Goal: Task Accomplishment & Management: Use online tool/utility

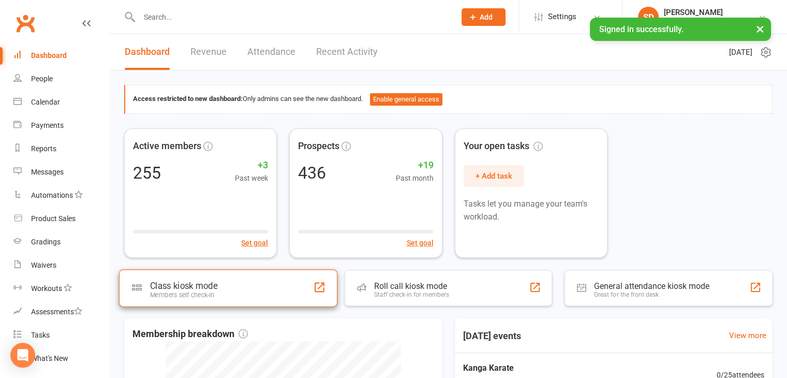
click at [274, 282] on div "Class kiosk mode Members self check-in" at bounding box center [228, 287] width 218 height 37
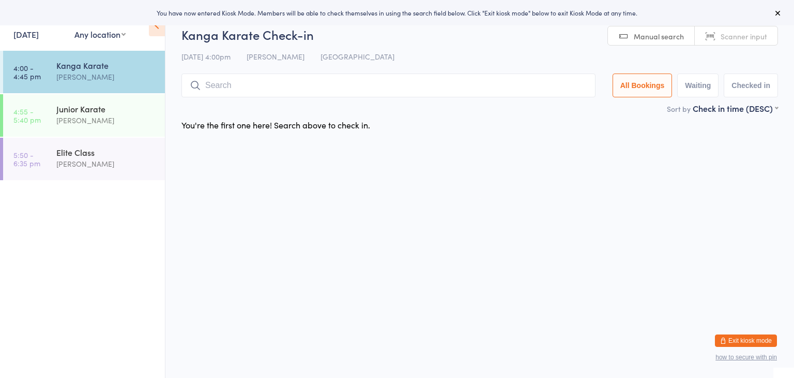
click at [370, 85] on input "search" at bounding box center [389, 85] width 414 height 24
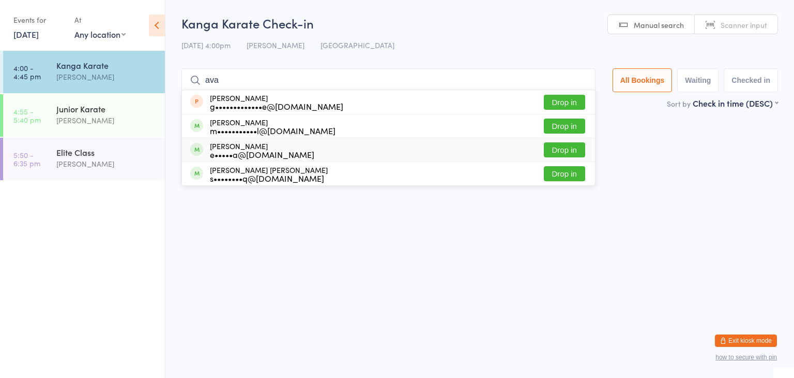
type input "ava"
click at [571, 146] on button "Drop in" at bounding box center [564, 149] width 41 height 15
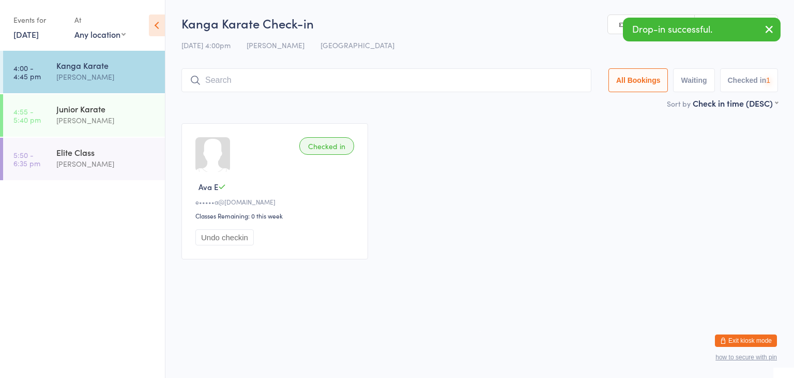
click at [525, 83] on input "search" at bounding box center [387, 80] width 410 height 24
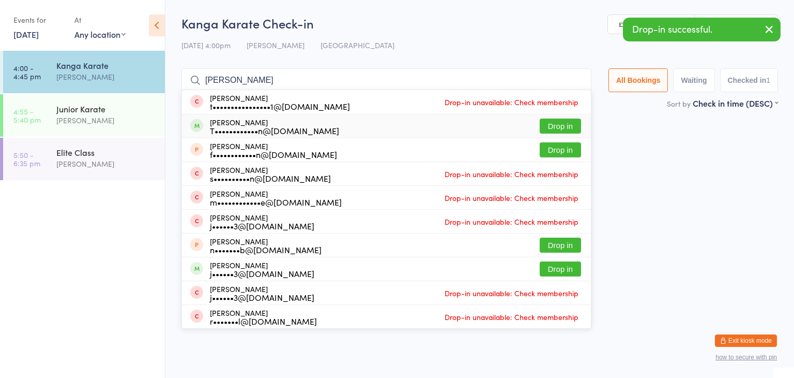
type input "Hannah"
click at [556, 124] on button "Drop in" at bounding box center [560, 125] width 41 height 15
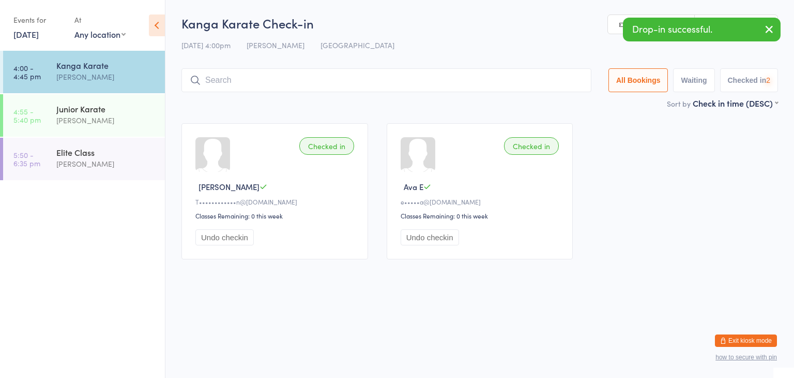
click at [526, 82] on input "search" at bounding box center [387, 80] width 410 height 24
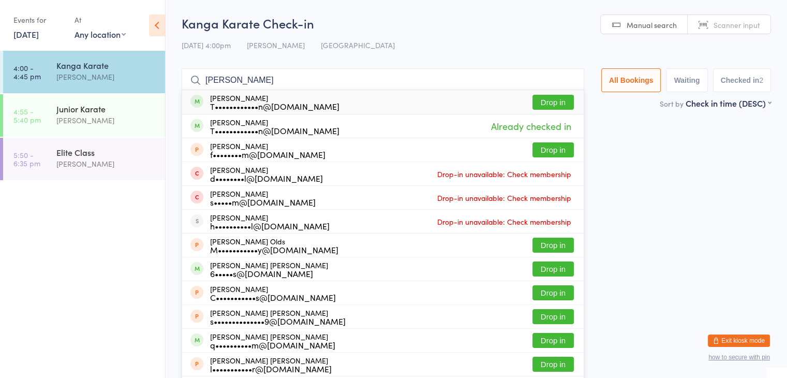
type input "Jack lewis"
click at [543, 102] on button "Drop in" at bounding box center [552, 102] width 41 height 15
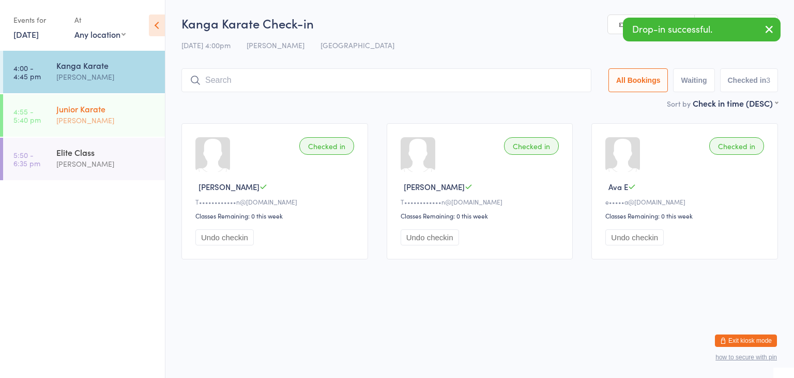
click at [109, 106] on div "Junior Karate" at bounding box center [106, 108] width 100 height 11
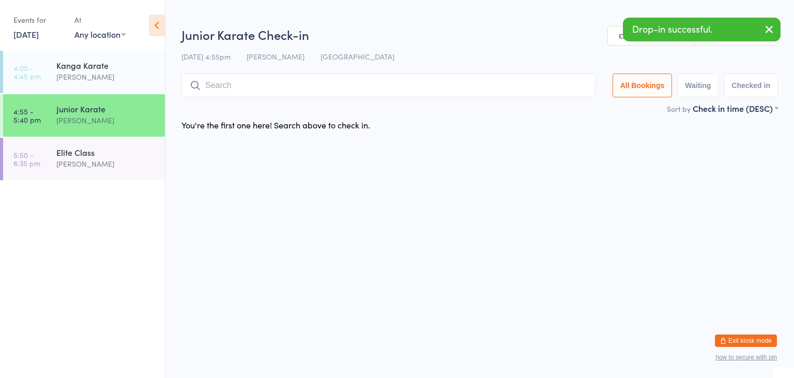
click at [235, 86] on input "search" at bounding box center [389, 85] width 414 height 24
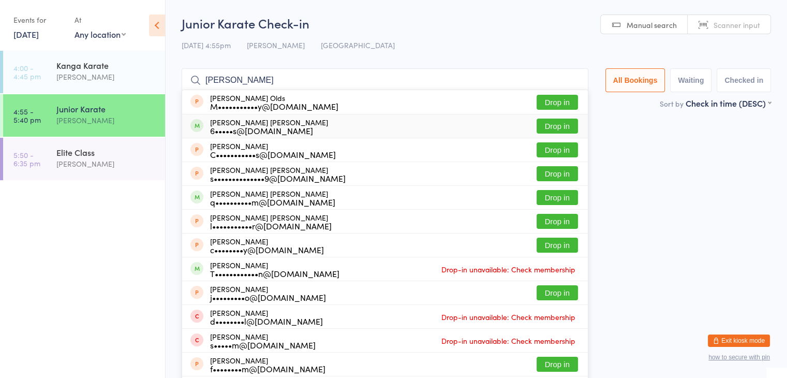
type input "Jackson"
click at [554, 127] on button "Drop in" at bounding box center [556, 125] width 41 height 15
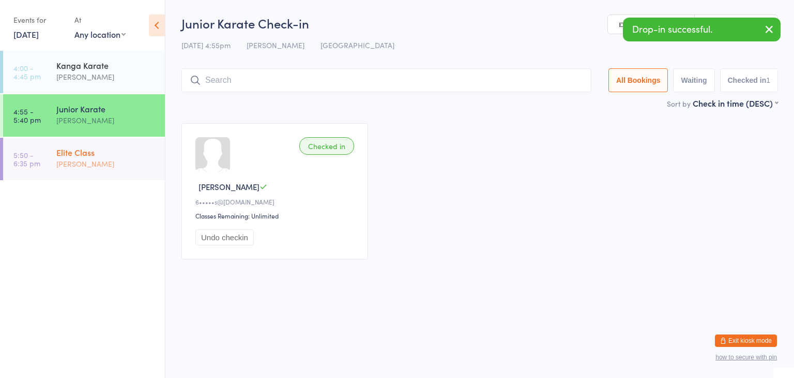
click at [69, 169] on div "[PERSON_NAME]" at bounding box center [106, 164] width 100 height 12
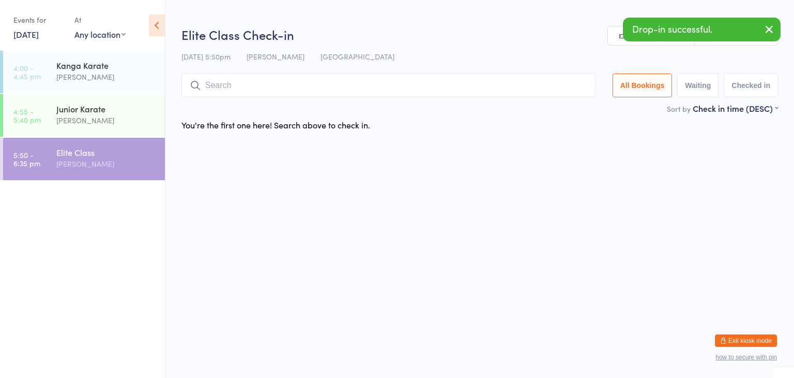
click at [293, 86] on input "search" at bounding box center [389, 85] width 414 height 24
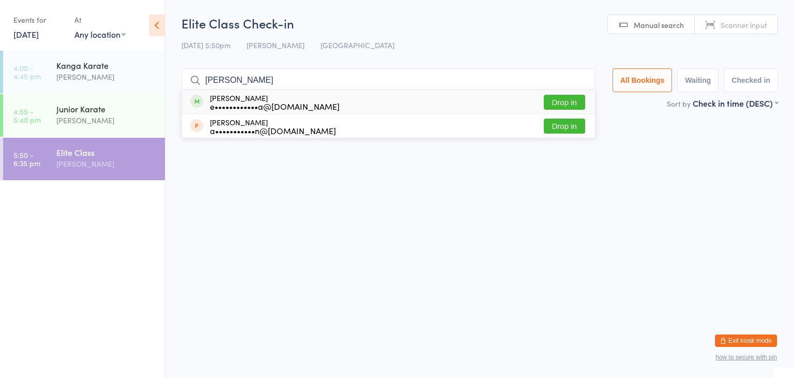
type input "Louie"
click at [558, 102] on button "Drop in" at bounding box center [564, 102] width 41 height 15
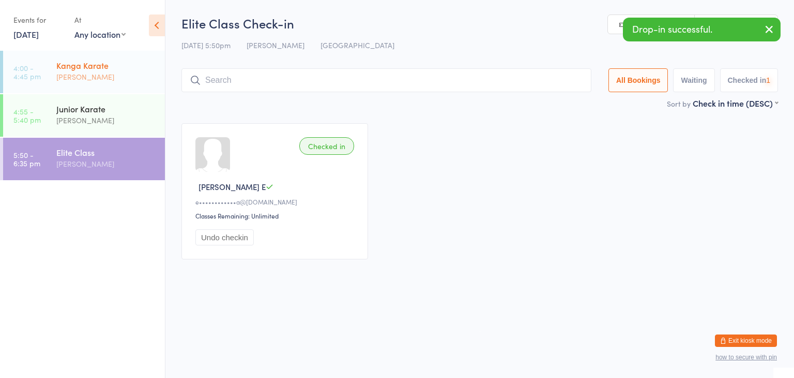
click at [101, 71] on div "[PERSON_NAME]" at bounding box center [106, 77] width 100 height 12
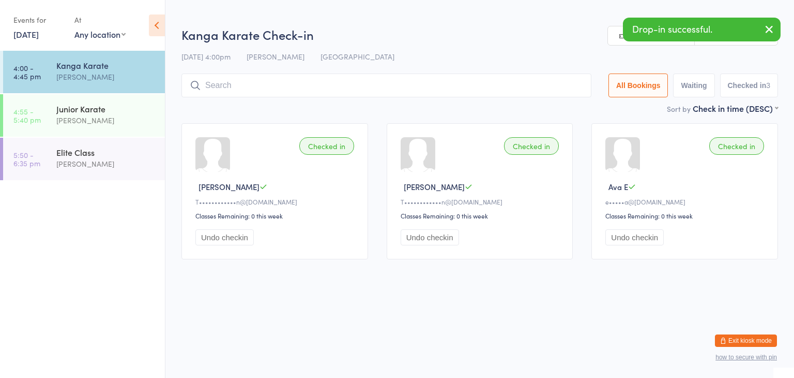
click at [231, 86] on input "search" at bounding box center [387, 85] width 410 height 24
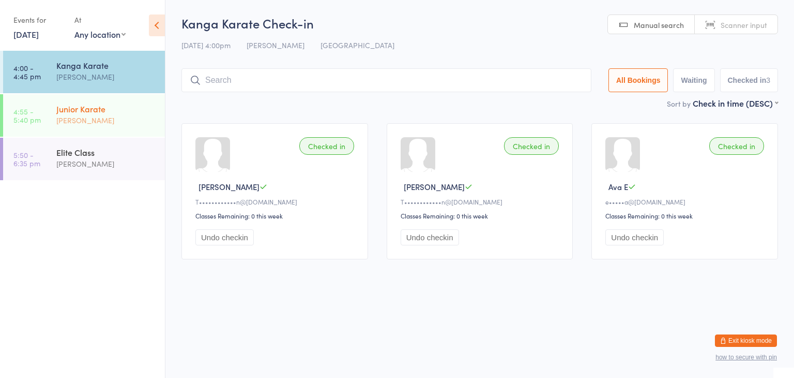
click at [83, 113] on div "Junior Karate" at bounding box center [106, 108] width 100 height 11
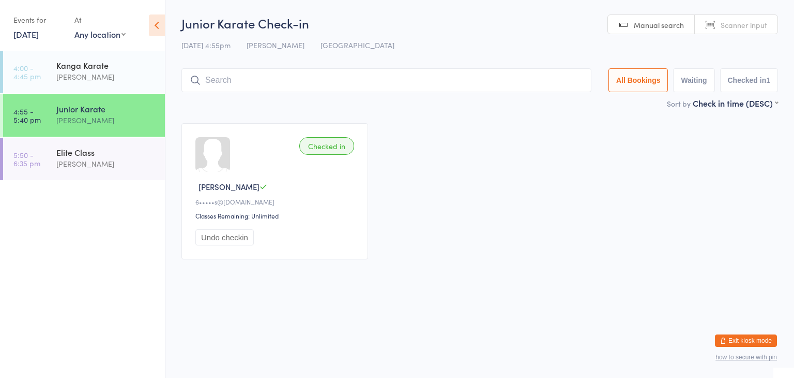
click at [418, 83] on input "search" at bounding box center [387, 80] width 410 height 24
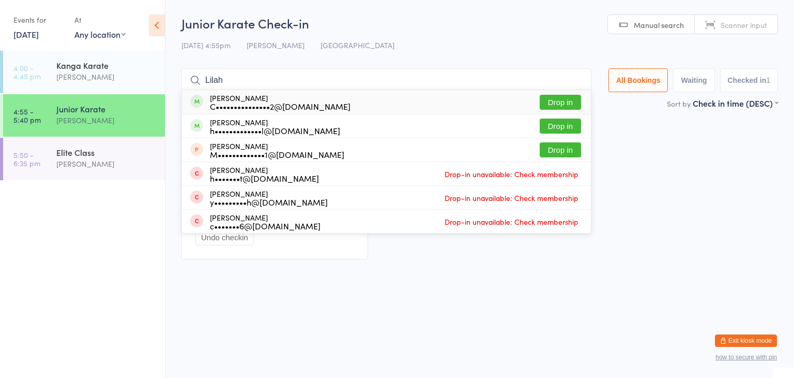
type input "Lilah"
click at [565, 102] on button "Drop in" at bounding box center [560, 102] width 41 height 15
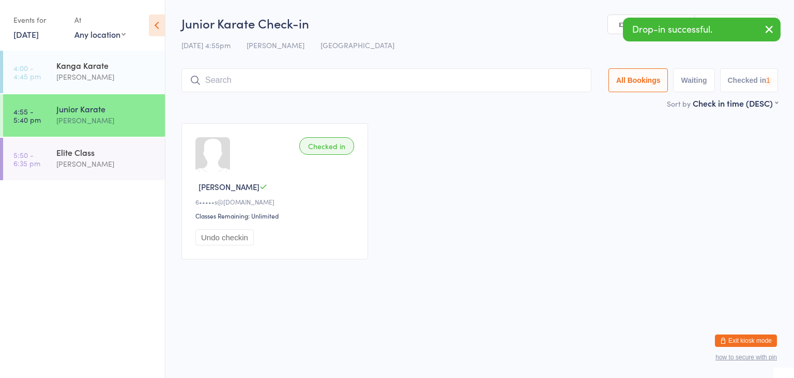
click at [555, 79] on input "search" at bounding box center [387, 80] width 410 height 24
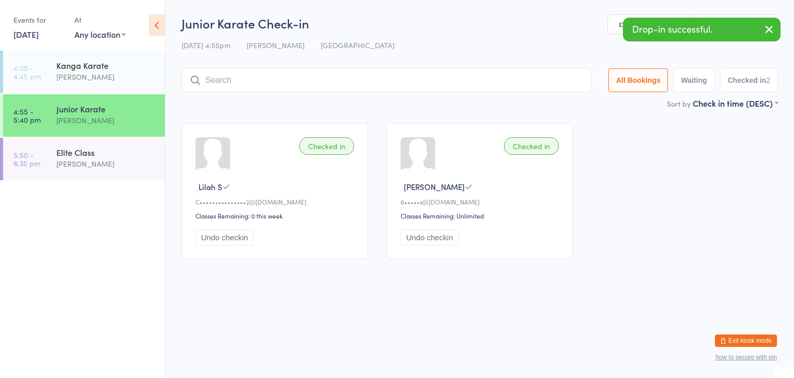
click at [551, 79] on input "search" at bounding box center [387, 80] width 410 height 24
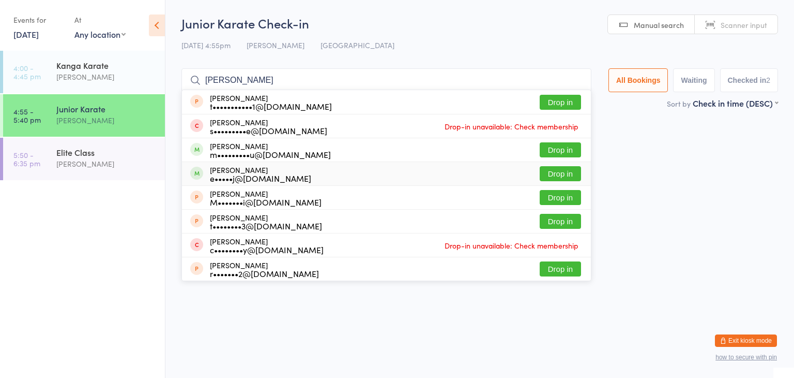
type input "ryan"
click at [553, 173] on button "Drop in" at bounding box center [560, 173] width 41 height 15
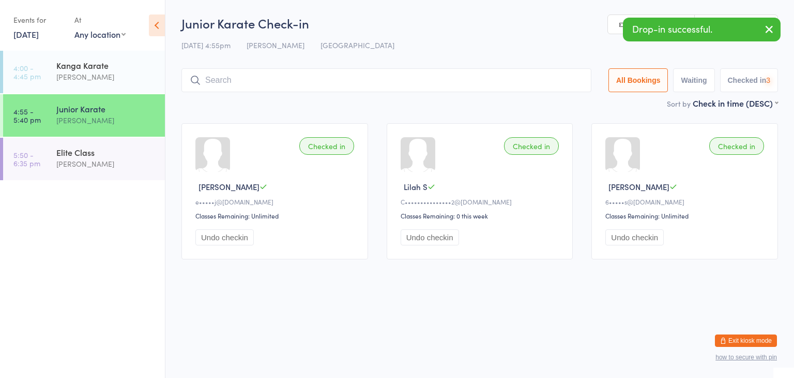
click at [518, 85] on input "search" at bounding box center [387, 80] width 410 height 24
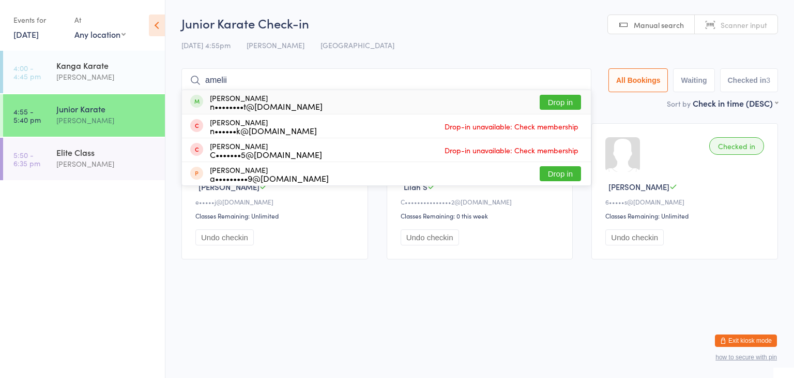
type input "amelii"
click at [558, 103] on button "Drop in" at bounding box center [560, 102] width 41 height 15
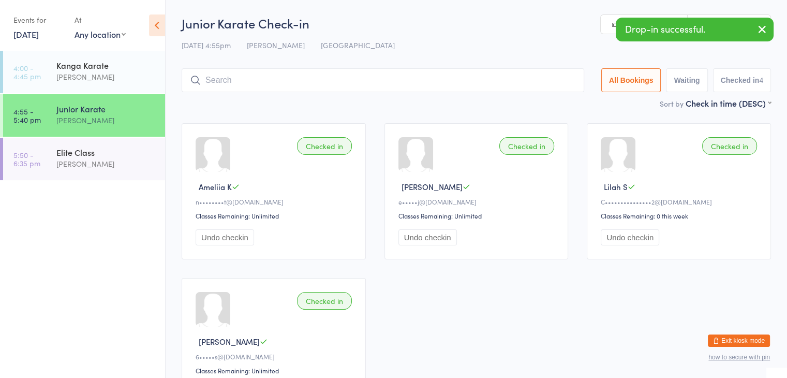
click at [539, 85] on input "search" at bounding box center [383, 80] width 402 height 24
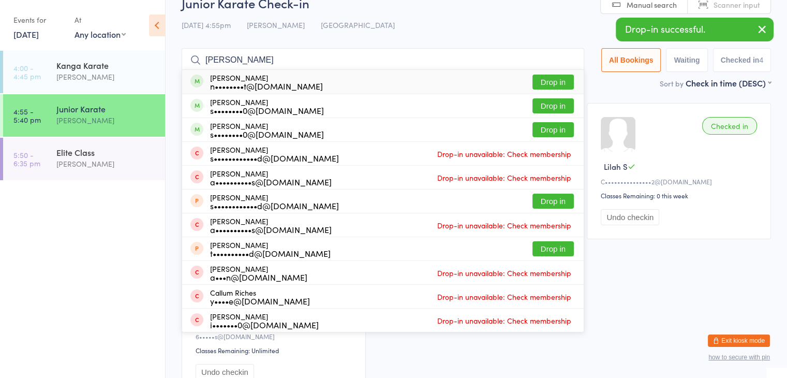
type input "Richard"
click at [552, 81] on button "Drop in" at bounding box center [552, 81] width 41 height 15
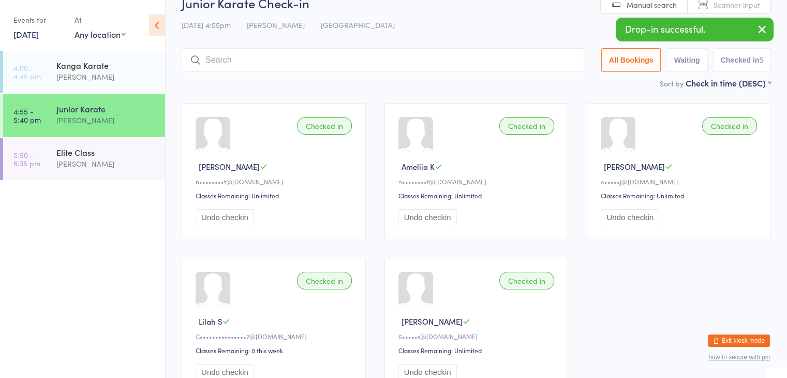
click at [542, 61] on input "search" at bounding box center [383, 60] width 402 height 24
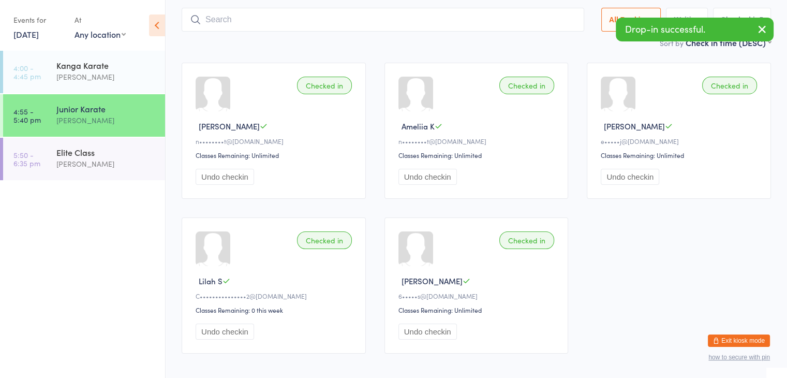
scroll to position [68, 0]
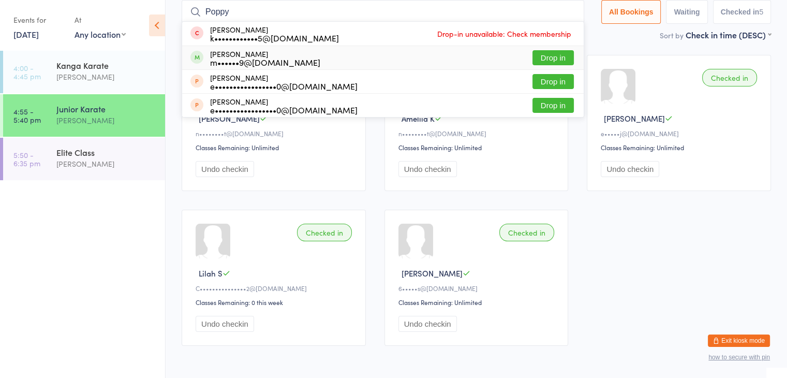
type input "Poppy"
click at [559, 56] on button "Drop in" at bounding box center [552, 57] width 41 height 15
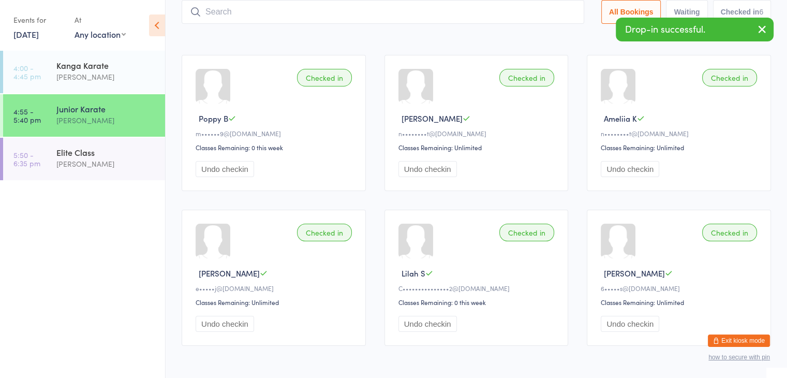
click at [515, 9] on input "search" at bounding box center [383, 12] width 402 height 24
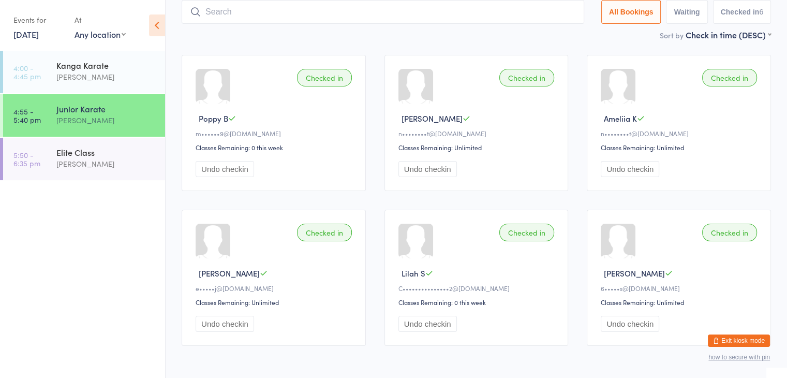
click at [720, 342] on button "Exit kiosk mode" at bounding box center [738, 340] width 62 height 12
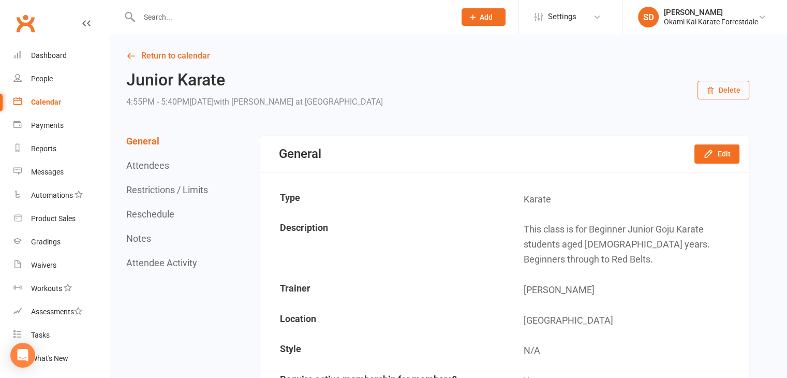
click at [240, 15] on input "text" at bounding box center [292, 17] width 312 height 14
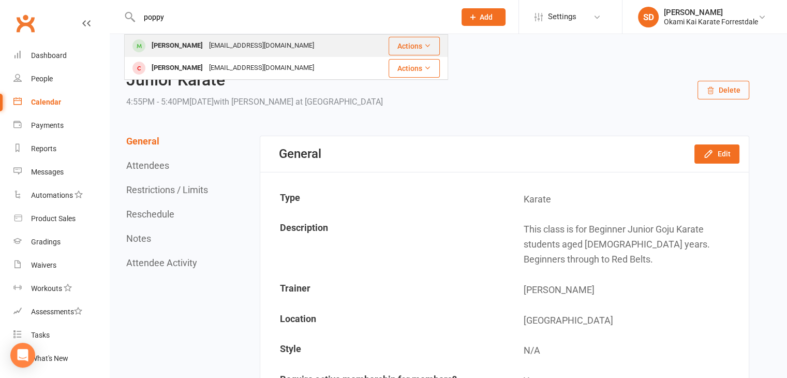
type input "poppy"
click at [168, 45] on div "Poppy Benjamin" at bounding box center [176, 45] width 57 height 15
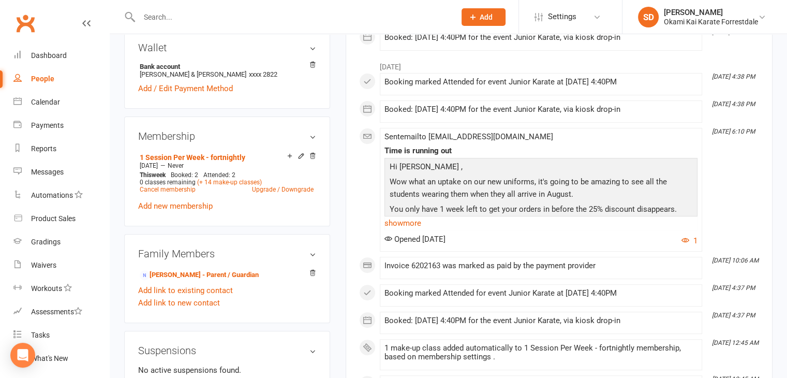
scroll to position [364, 0]
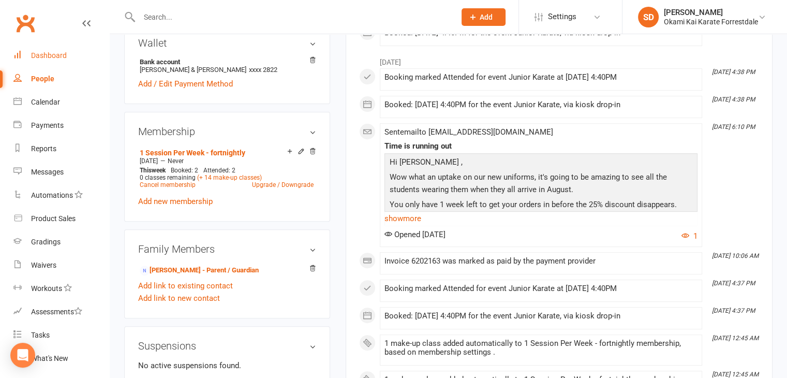
click at [62, 54] on div "Dashboard" at bounding box center [49, 55] width 36 height 8
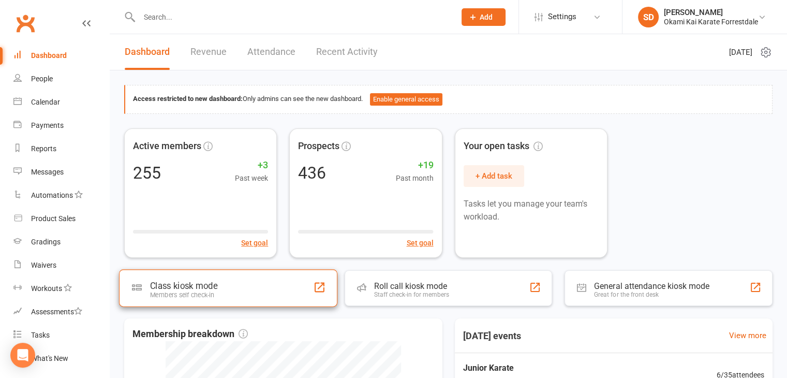
click at [249, 291] on div "Class kiosk mode Members self check-in" at bounding box center [228, 287] width 218 height 37
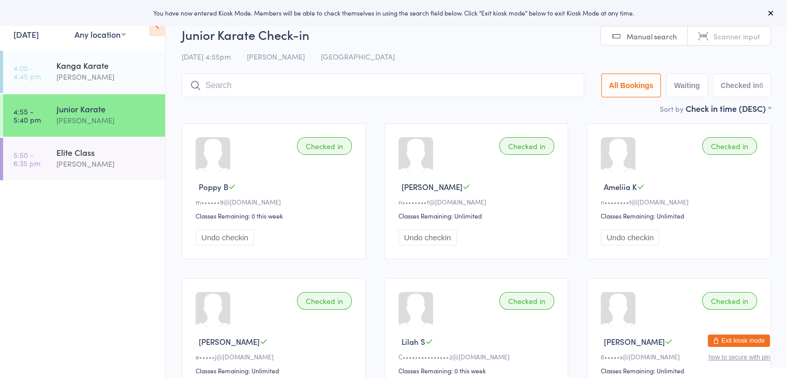
click at [302, 85] on input "search" at bounding box center [383, 85] width 402 height 24
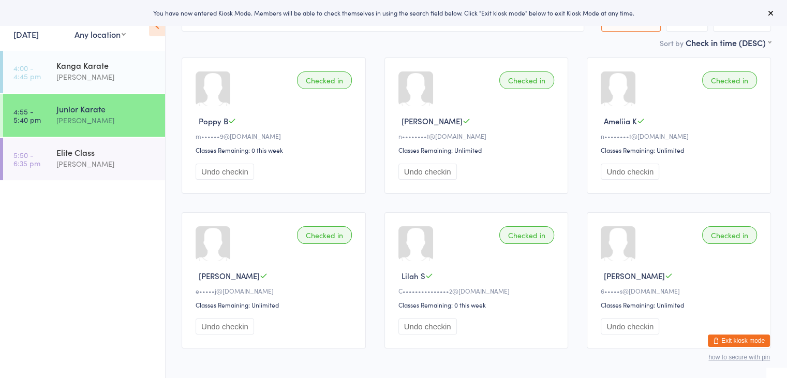
scroll to position [74, 0]
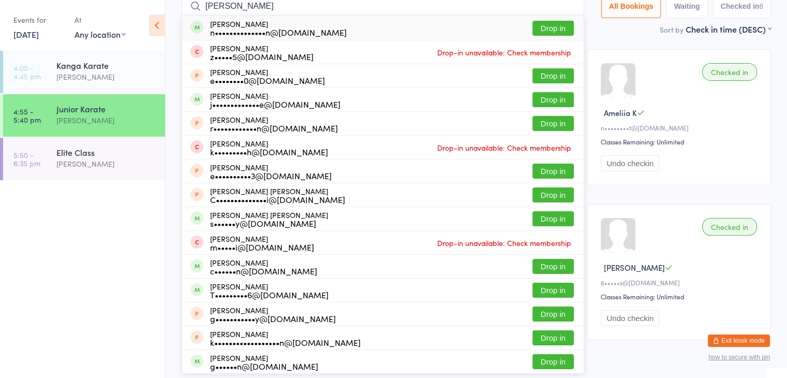
type input "ethan"
click at [558, 27] on button "Drop in" at bounding box center [552, 28] width 41 height 15
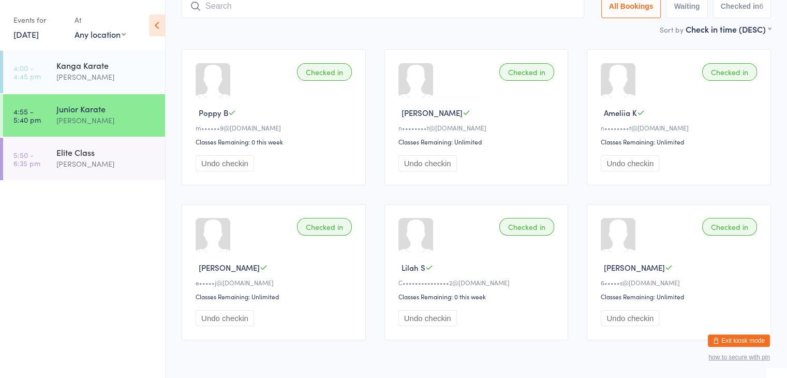
scroll to position [68, 0]
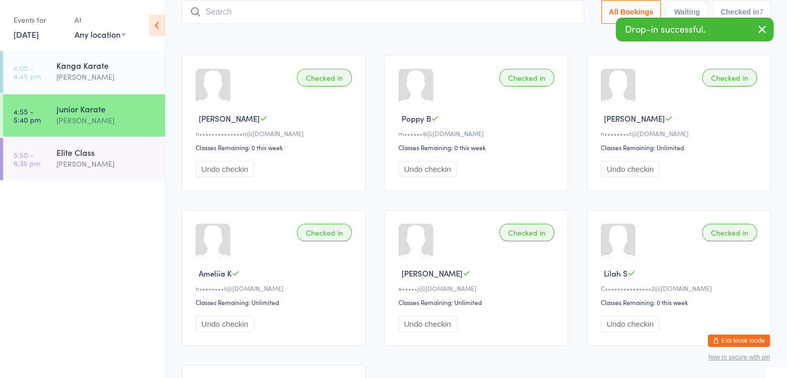
click at [535, 16] on input "search" at bounding box center [383, 12] width 402 height 24
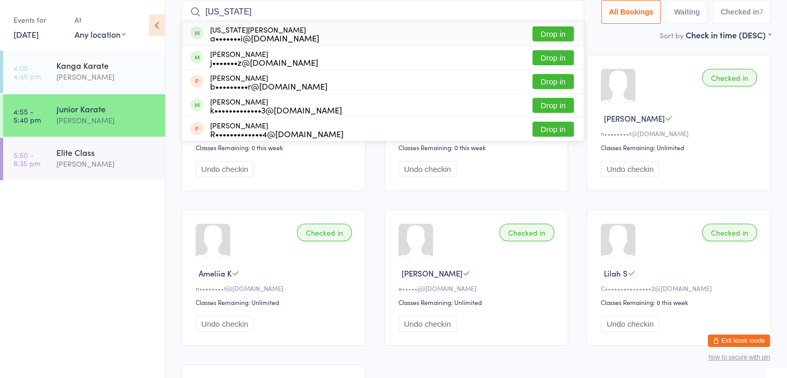
type input "georgia"
click at [553, 31] on button "Drop in" at bounding box center [552, 33] width 41 height 15
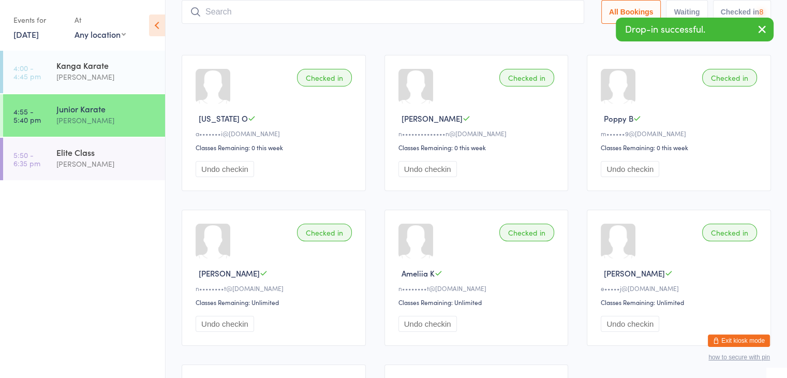
click at [542, 12] on input "search" at bounding box center [383, 12] width 402 height 24
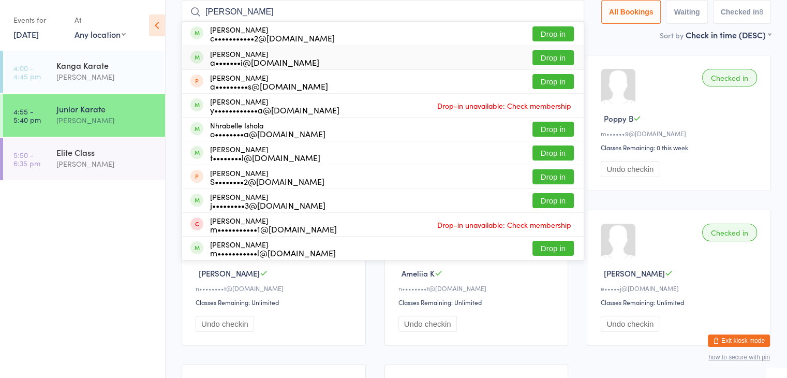
type input "annabelle"
click at [546, 57] on button "Drop in" at bounding box center [552, 57] width 41 height 15
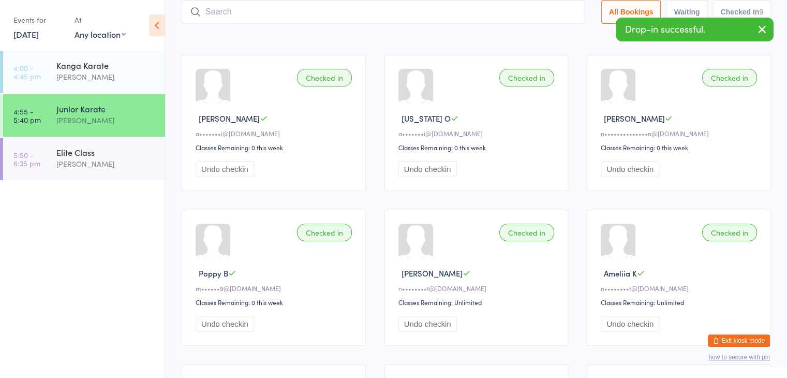
click at [521, 13] on input "search" at bounding box center [383, 12] width 402 height 24
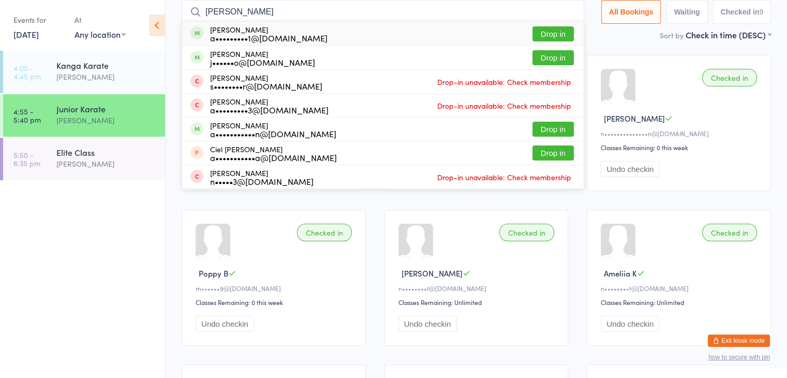
type input "daniel"
click at [554, 31] on button "Drop in" at bounding box center [552, 33] width 41 height 15
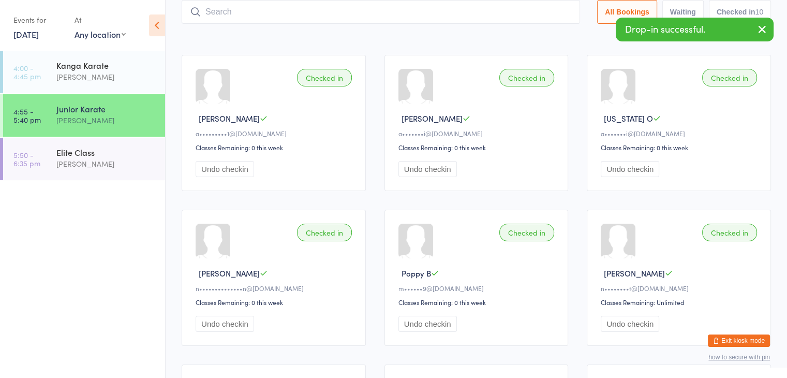
click at [535, 11] on input "search" at bounding box center [381, 12] width 398 height 24
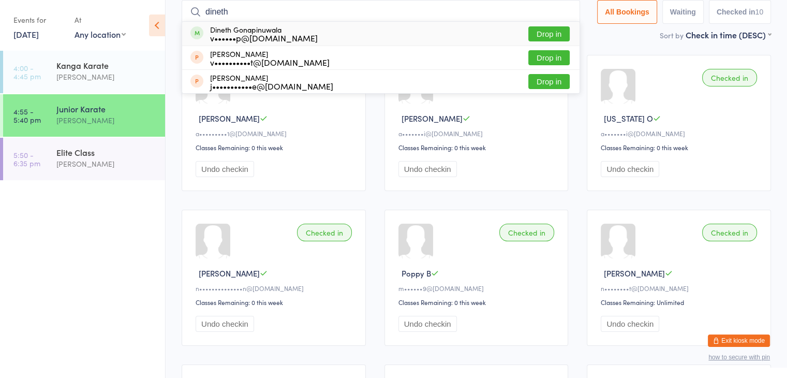
type input "dineth"
click at [551, 31] on button "Drop in" at bounding box center [548, 33] width 41 height 15
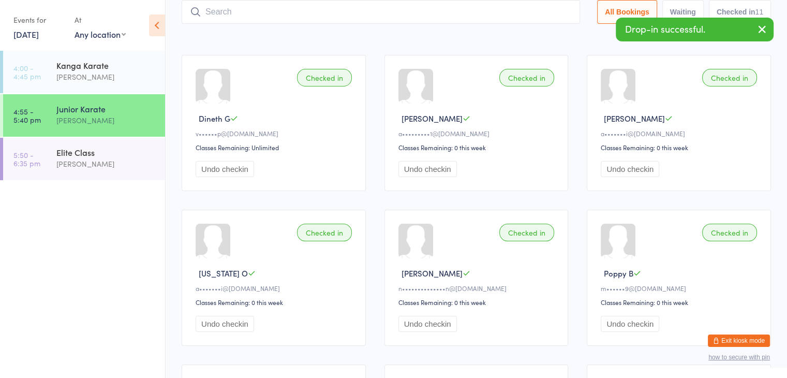
click at [534, 10] on input "search" at bounding box center [381, 12] width 398 height 24
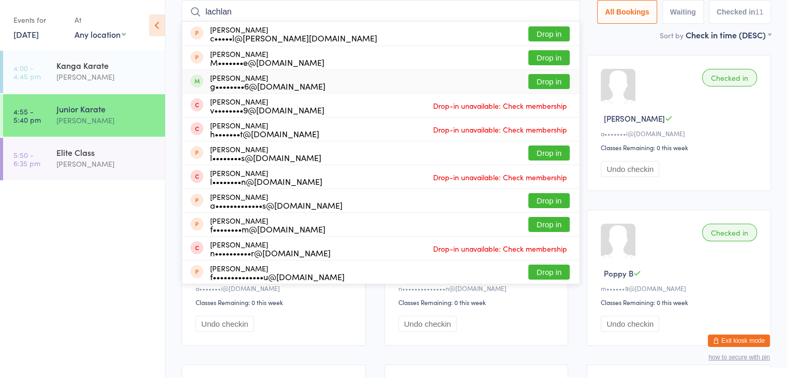
type input "lachlan"
click at [543, 80] on button "Drop in" at bounding box center [548, 81] width 41 height 15
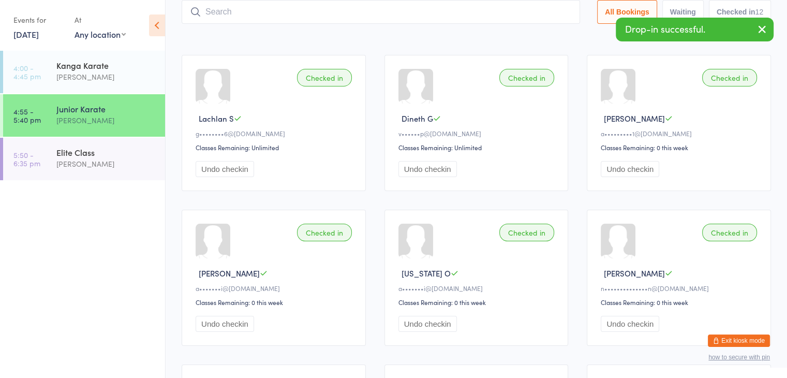
click at [530, 12] on input "search" at bounding box center [381, 12] width 398 height 24
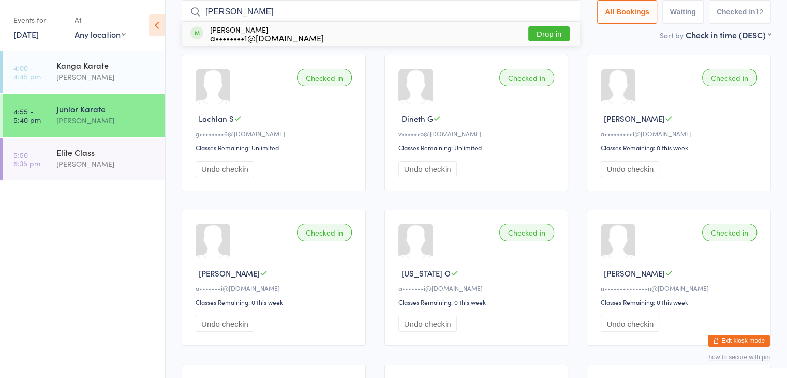
type input "akila"
click at [555, 33] on button "Drop in" at bounding box center [548, 33] width 41 height 15
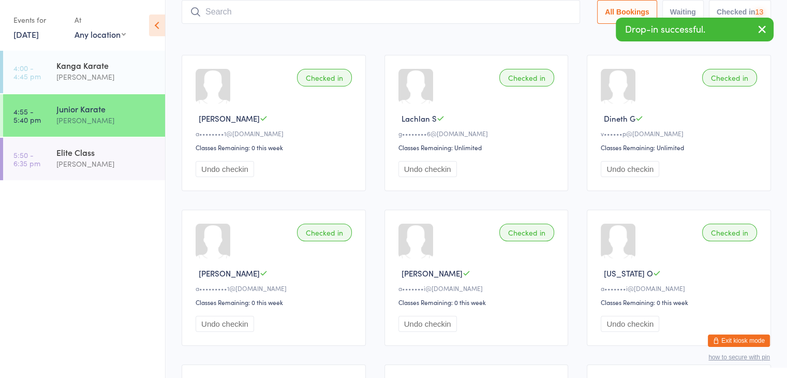
click at [543, 11] on input "search" at bounding box center [381, 12] width 398 height 24
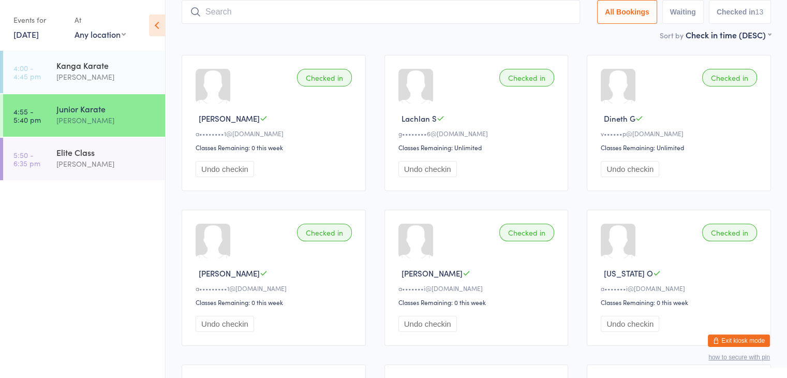
click at [541, 11] on input "search" at bounding box center [381, 12] width 398 height 24
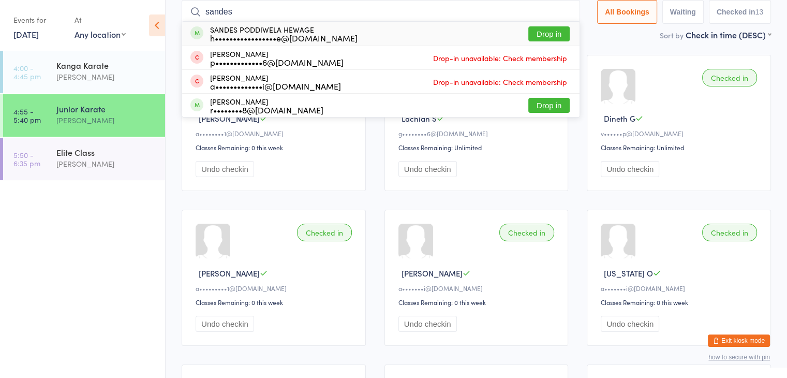
type input "sandes"
click at [555, 33] on button "Drop in" at bounding box center [548, 33] width 41 height 15
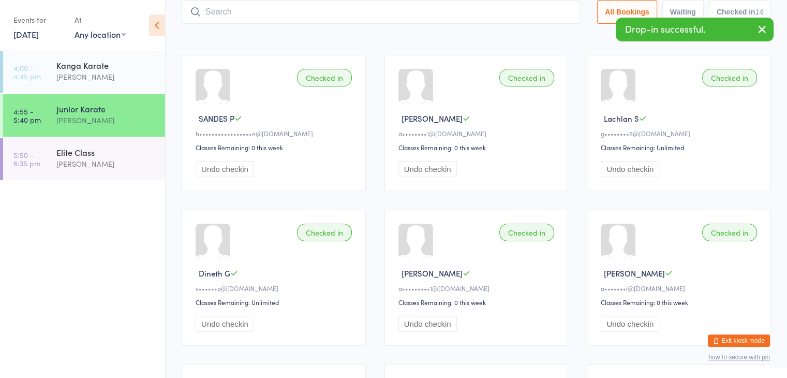
click at [545, 13] on input "search" at bounding box center [381, 12] width 398 height 24
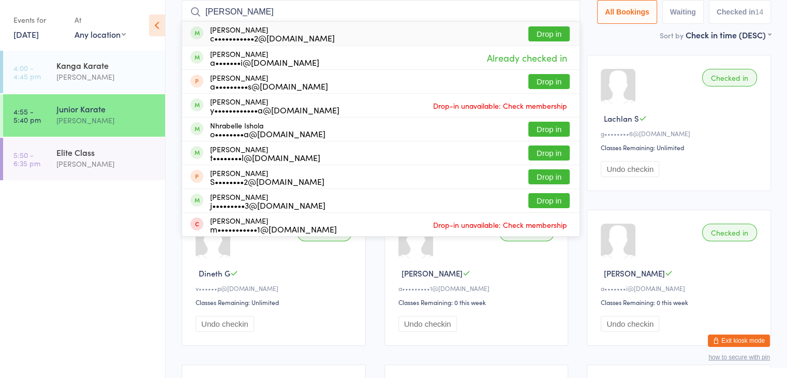
type input "annabelle w"
click at [548, 34] on button "Drop in" at bounding box center [548, 33] width 41 height 15
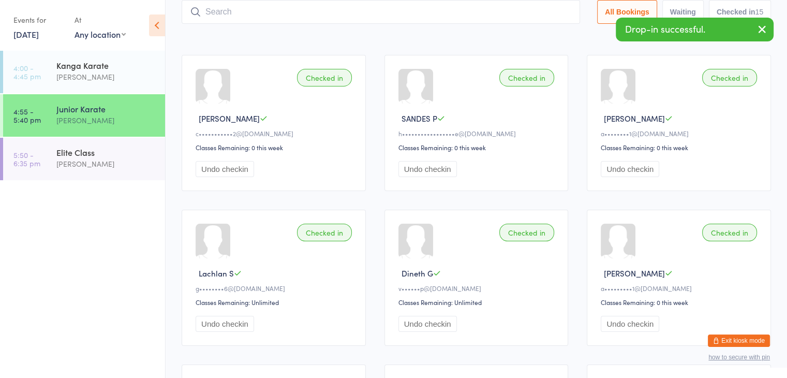
click at [542, 10] on input "search" at bounding box center [381, 12] width 398 height 24
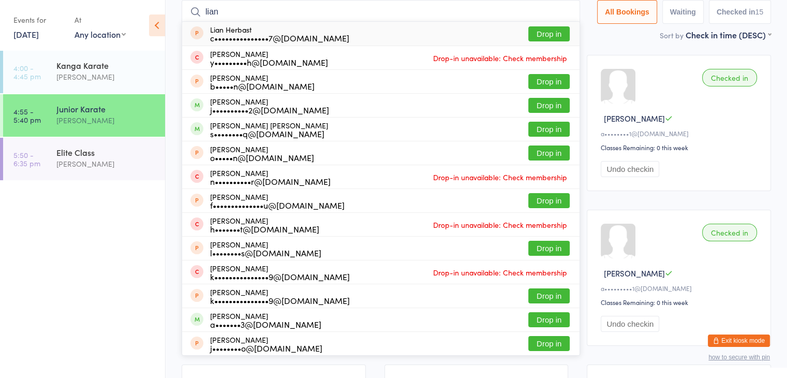
type input "lian"
click at [536, 33] on button "Drop in" at bounding box center [548, 33] width 41 height 15
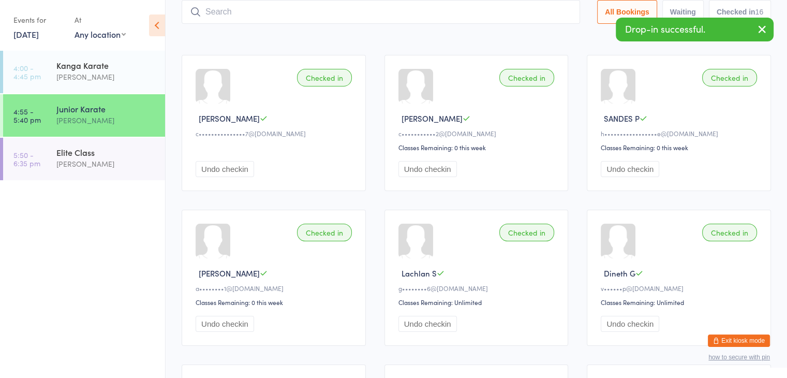
click at [519, 14] on input "search" at bounding box center [381, 12] width 398 height 24
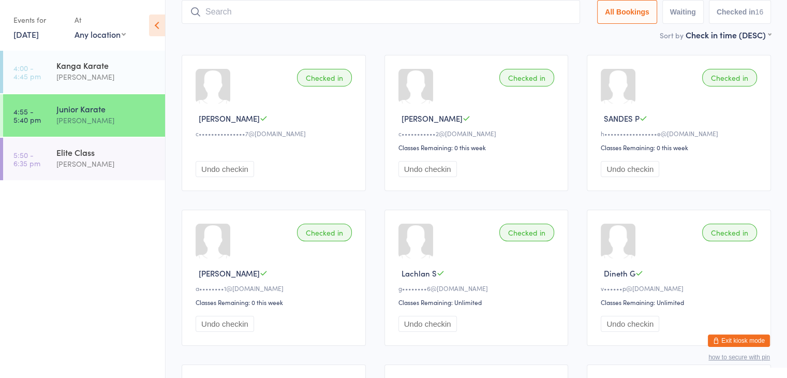
click at [554, 12] on input "search" at bounding box center [381, 12] width 398 height 24
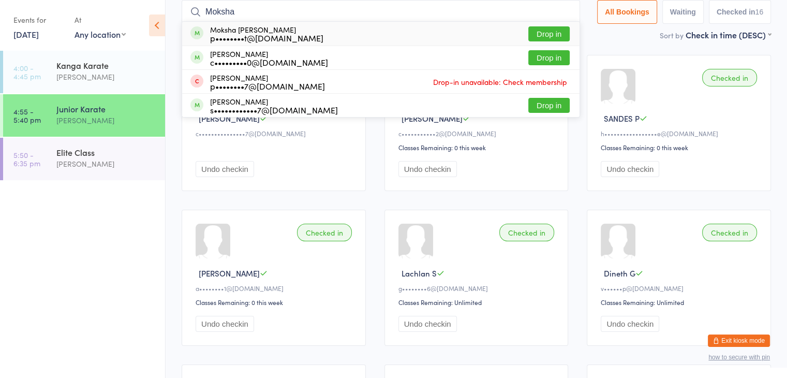
type input "Moksha"
click at [549, 31] on button "Drop in" at bounding box center [548, 33] width 41 height 15
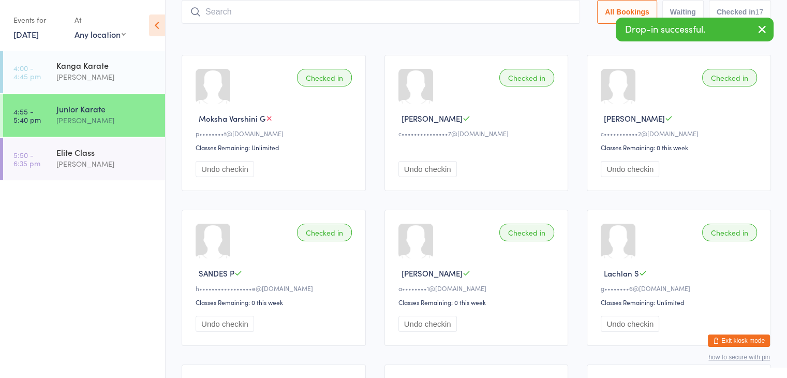
click at [496, 11] on input "search" at bounding box center [381, 12] width 398 height 24
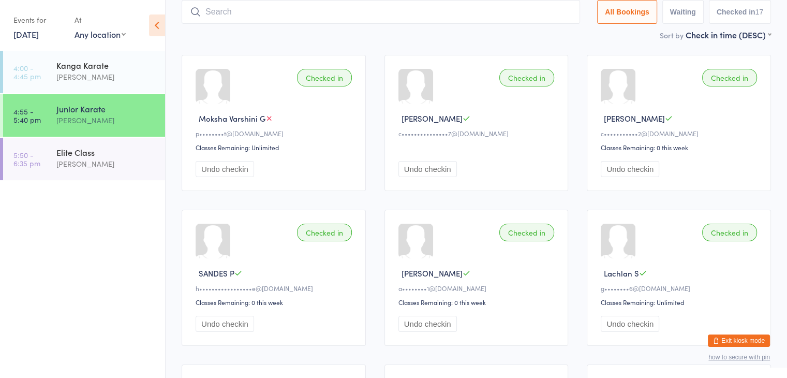
click at [322, 11] on input "search" at bounding box center [381, 12] width 398 height 24
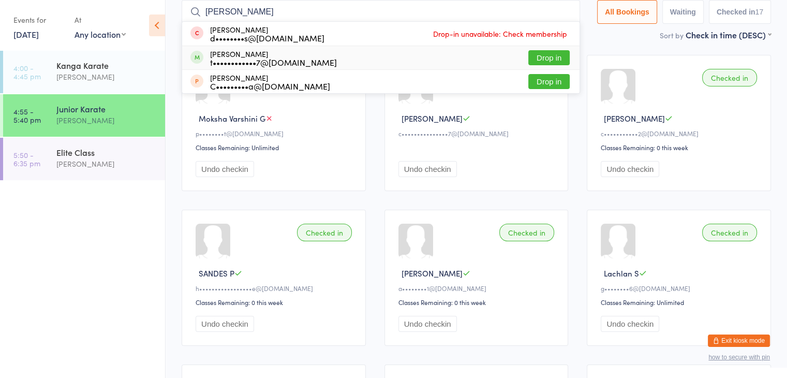
type input "Hazel"
click at [535, 58] on button "Drop in" at bounding box center [548, 57] width 41 height 15
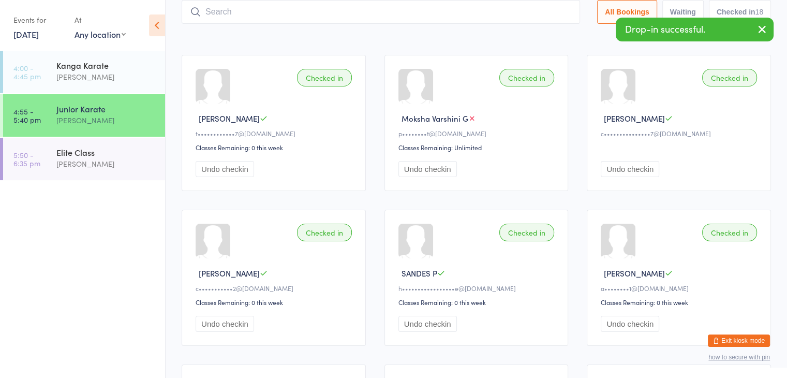
click at [514, 14] on input "search" at bounding box center [381, 12] width 398 height 24
